Goal: Find specific page/section: Find specific page/section

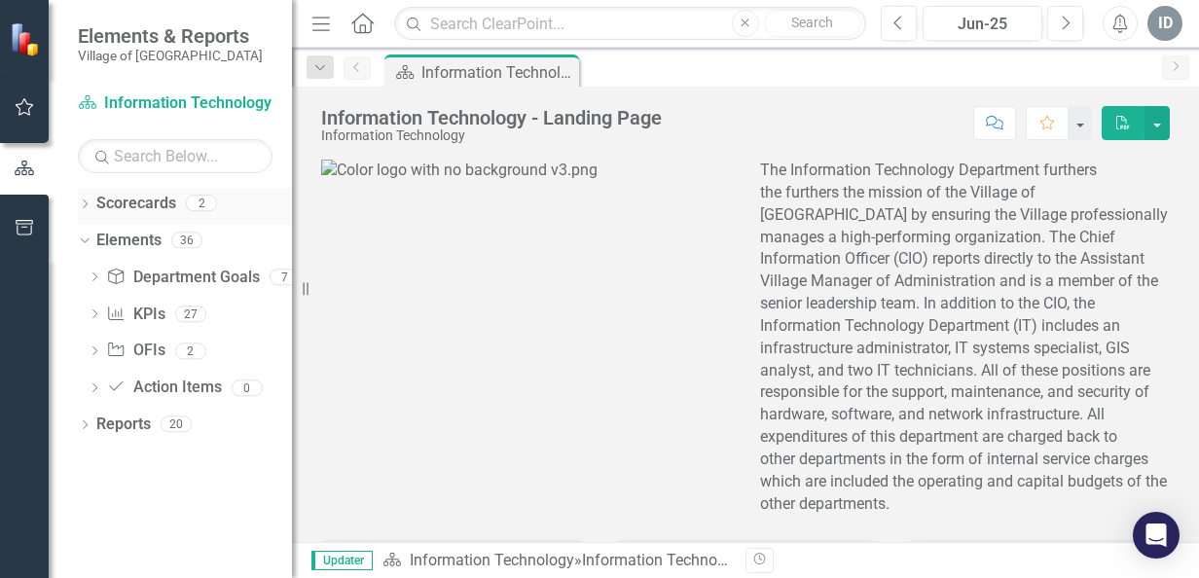
click at [85, 193] on div "Dropdown Scorecards 2" at bounding box center [185, 206] width 214 height 37
click at [86, 202] on icon "Dropdown" at bounding box center [85, 205] width 14 height 11
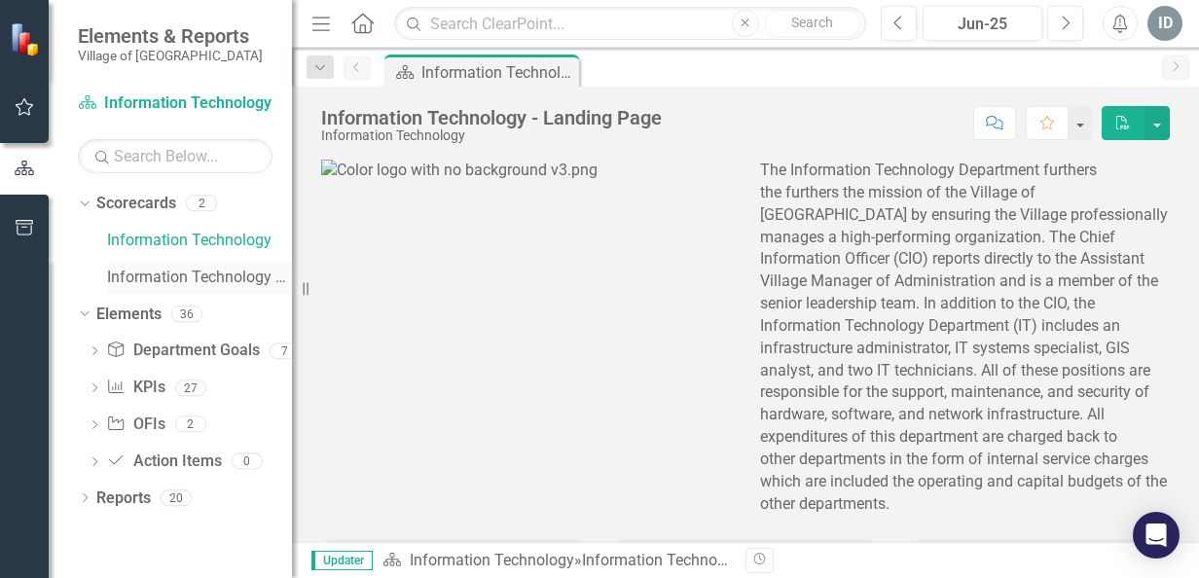
click at [160, 276] on link "Information Technology FY26" at bounding box center [199, 278] width 185 height 22
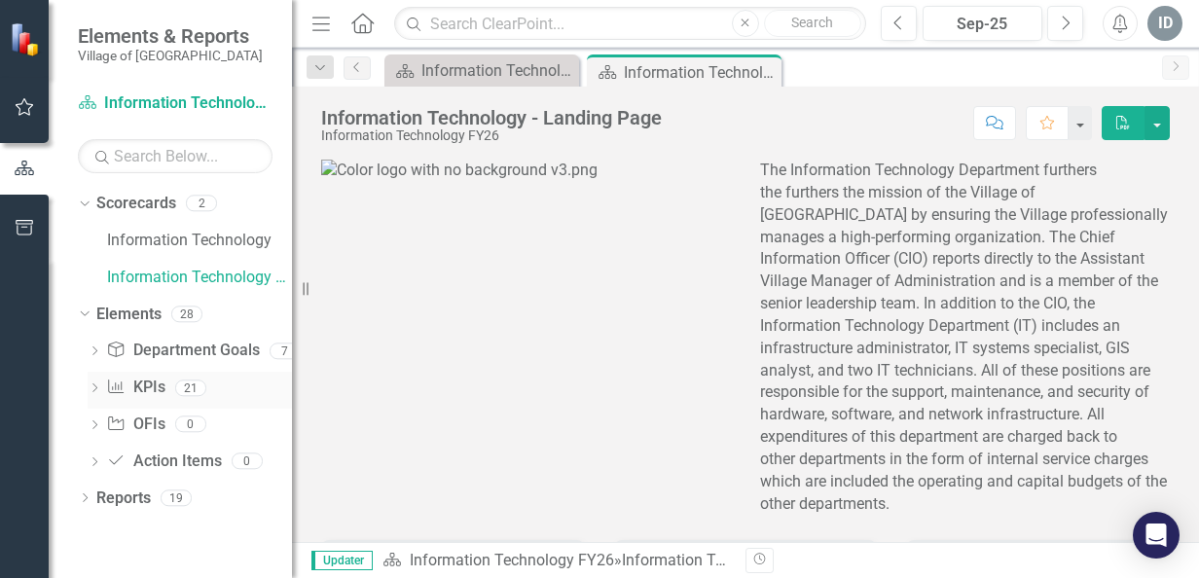
click at [99, 385] on icon "Dropdown" at bounding box center [95, 389] width 14 height 11
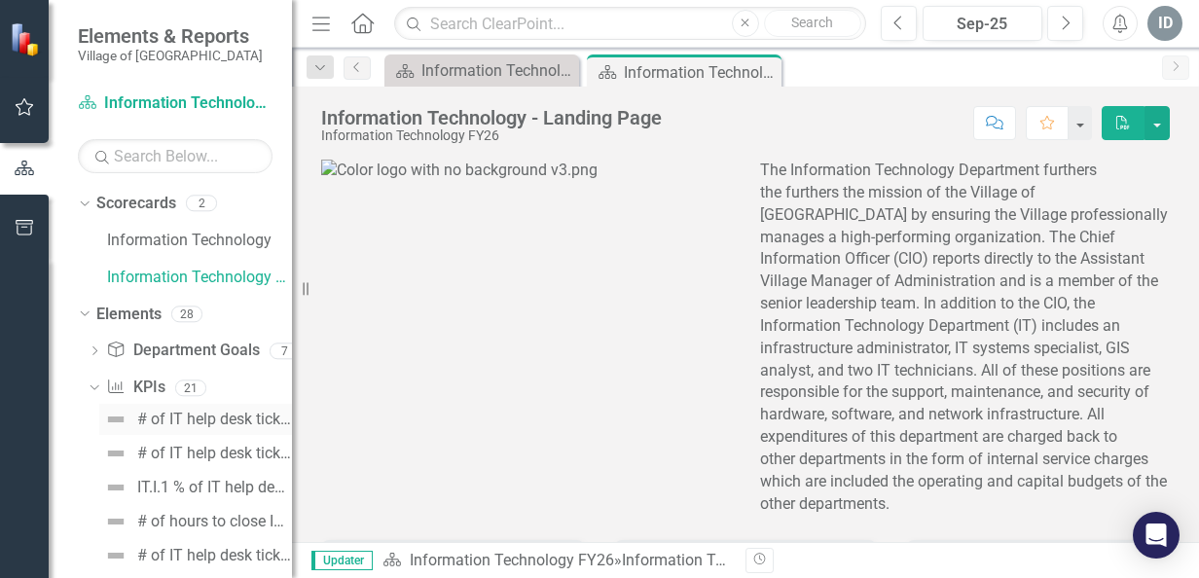
click at [175, 431] on link "# of IT help desk tickets closed [DATE]" at bounding box center [195, 419] width 193 height 31
